Goal: Navigation & Orientation: Find specific page/section

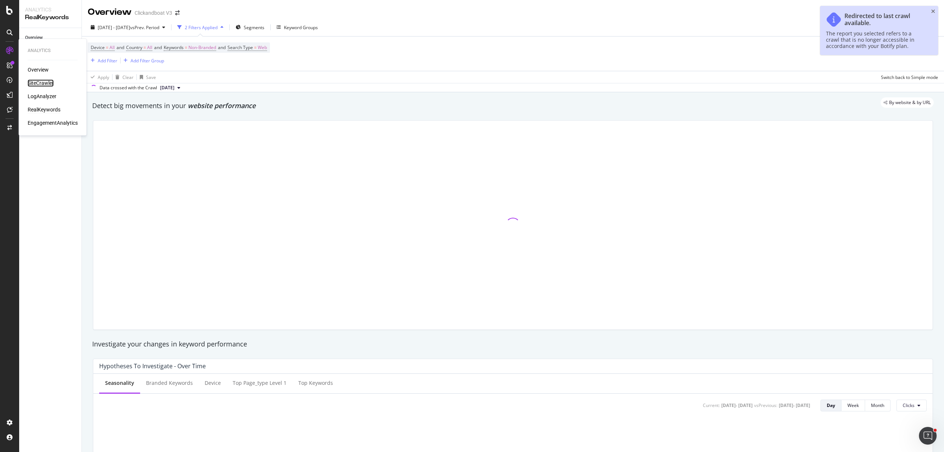
click at [41, 84] on div "SiteCrawler" at bounding box center [41, 82] width 26 height 7
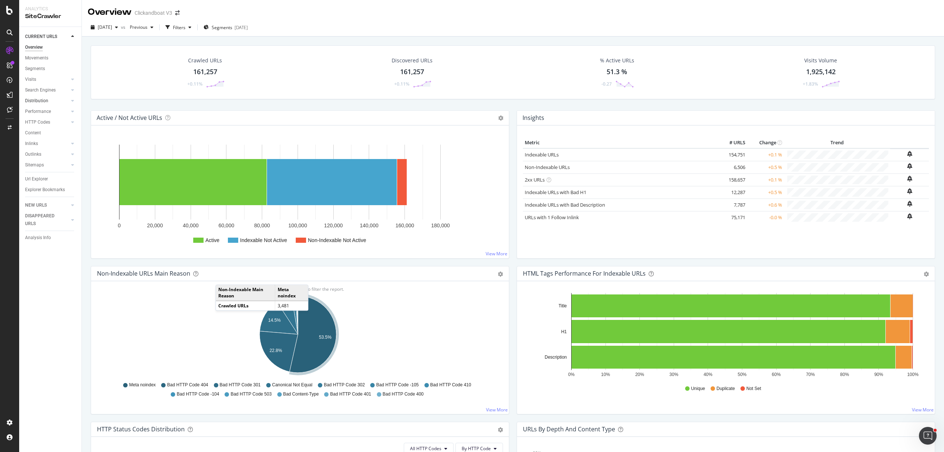
drag, startPoint x: 64, startPoint y: 108, endPoint x: 57, endPoint y: 103, distance: 8.7
click at [64, 108] on div at bounding box center [65, 111] width 7 height 7
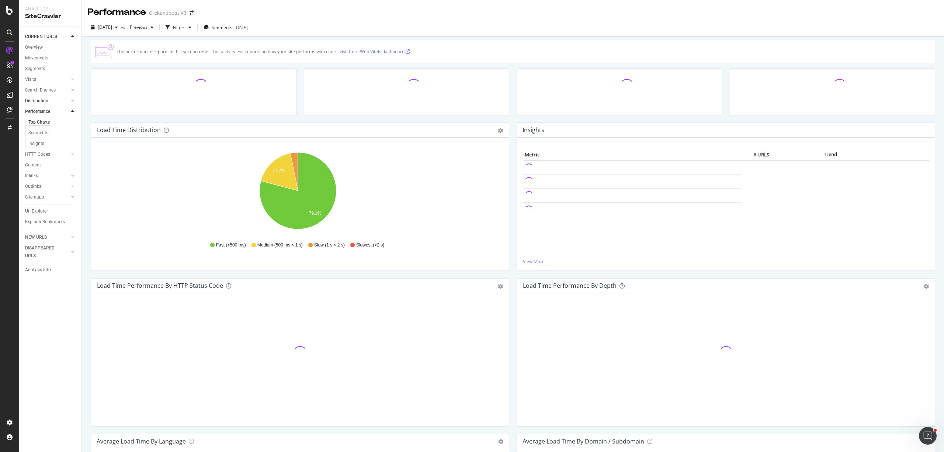
click at [57, 103] on link "Distribution" at bounding box center [47, 101] width 44 height 8
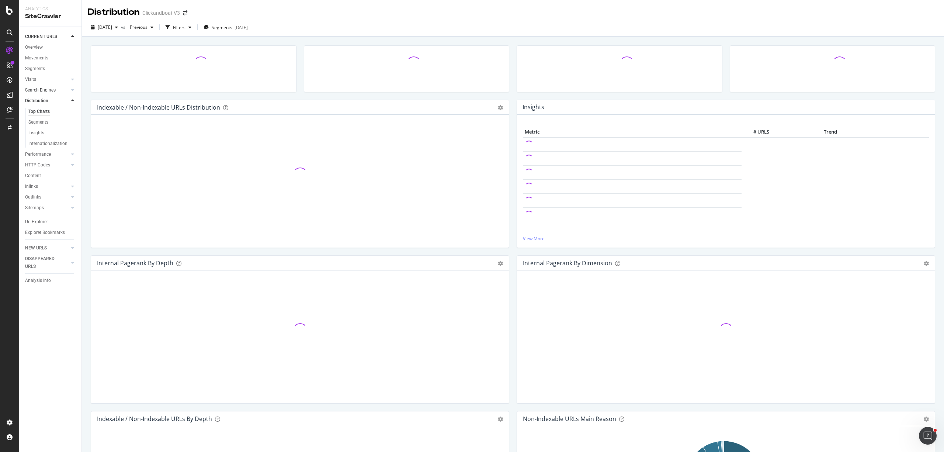
click at [58, 87] on link "Search Engines" at bounding box center [47, 90] width 44 height 8
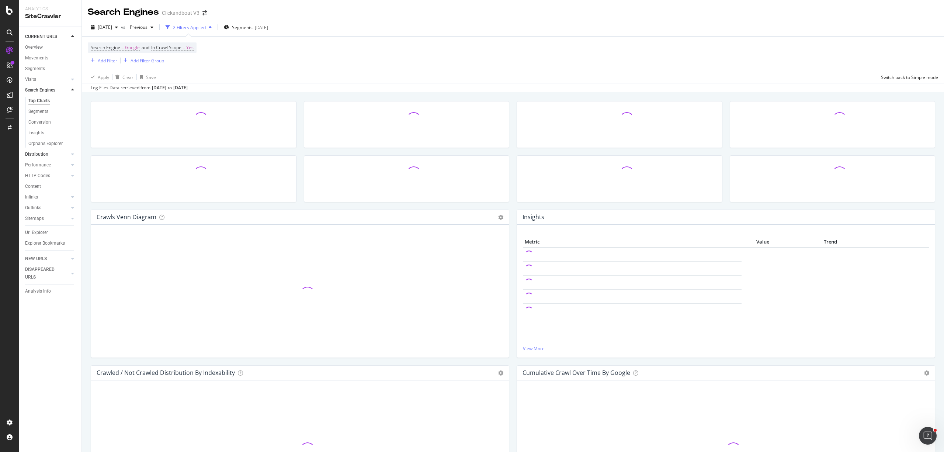
click at [53, 153] on link "Distribution" at bounding box center [47, 154] width 44 height 8
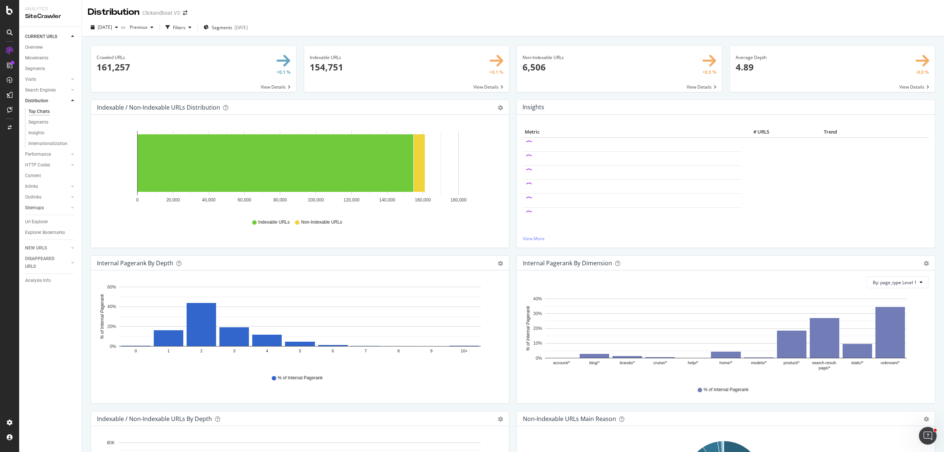
click at [49, 205] on link "Sitemaps" at bounding box center [47, 208] width 44 height 8
